Goal: Task Accomplishment & Management: Manage account settings

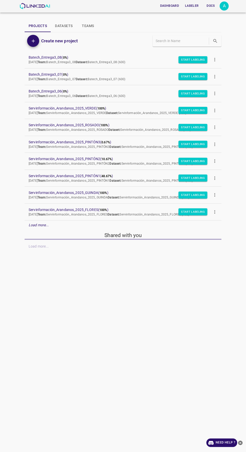
click at [223, 9] on div "A" at bounding box center [223, 6] width 9 height 9
click at [214, 50] on li "Logout" at bounding box center [208, 46] width 40 height 8
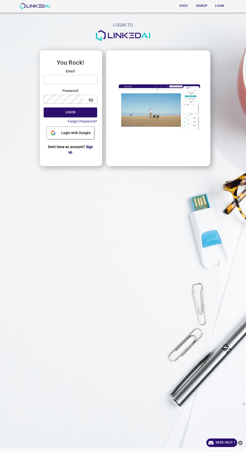
click at [88, 81] on input "email" at bounding box center [70, 79] width 53 height 9
type input "[EMAIL_ADDRESS][DOMAIN_NAME]"
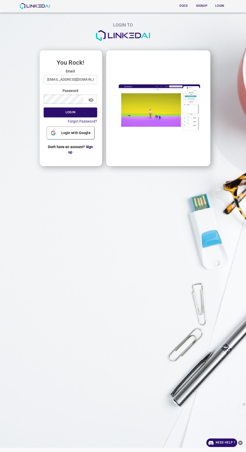
click at [44, 108] on button "Login" at bounding box center [70, 113] width 53 height 10
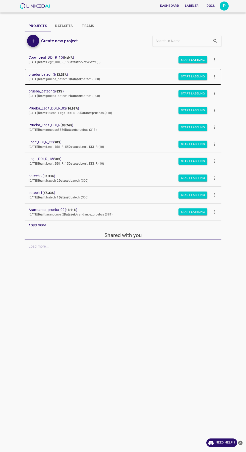
click at [43, 73] on span "prueba_batech 3 ( 13.33% )" at bounding box center [119, 74] width 180 height 5
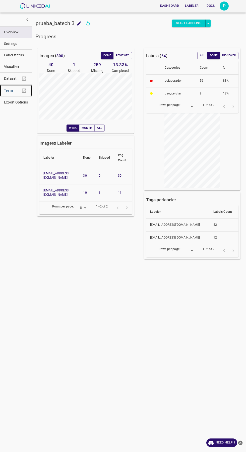
click at [3, 89] on link "Team" at bounding box center [16, 91] width 32 height 12
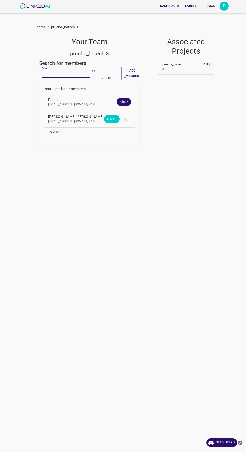
paste input "montanad741@gmail.com"
type input "montanad741@gmail.com"
click at [132, 71] on button "Add member" at bounding box center [132, 74] width 22 height 14
